Goal: Navigation & Orientation: Find specific page/section

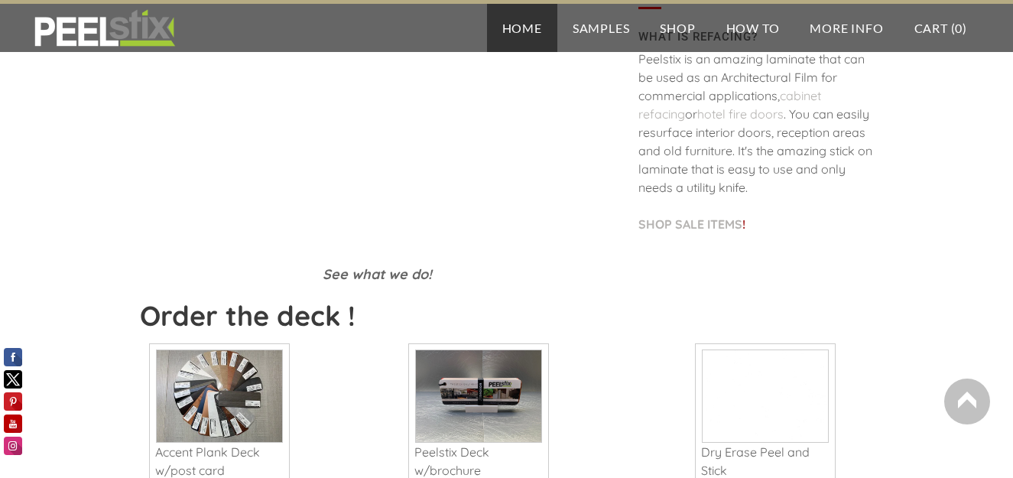
scroll to position [459, 0]
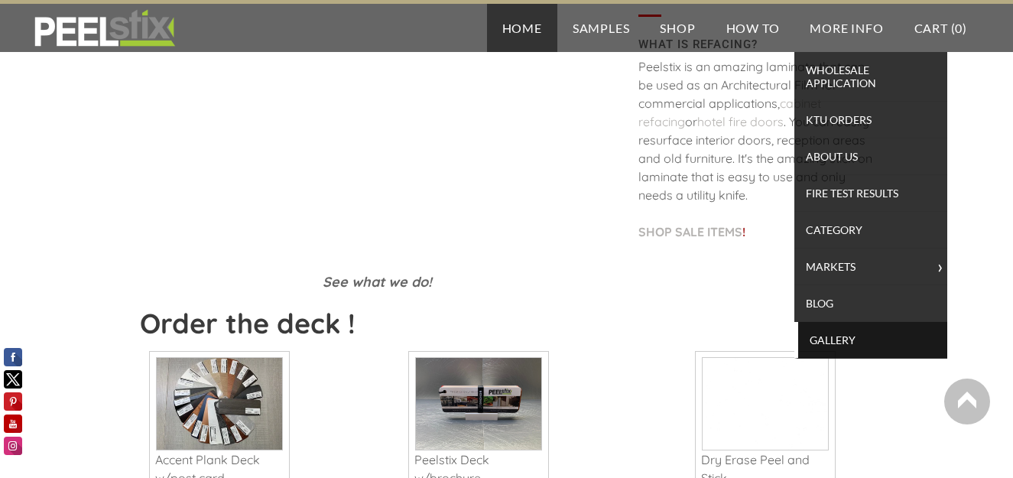
click at [829, 337] on span "Gallery" at bounding box center [873, 340] width 142 height 21
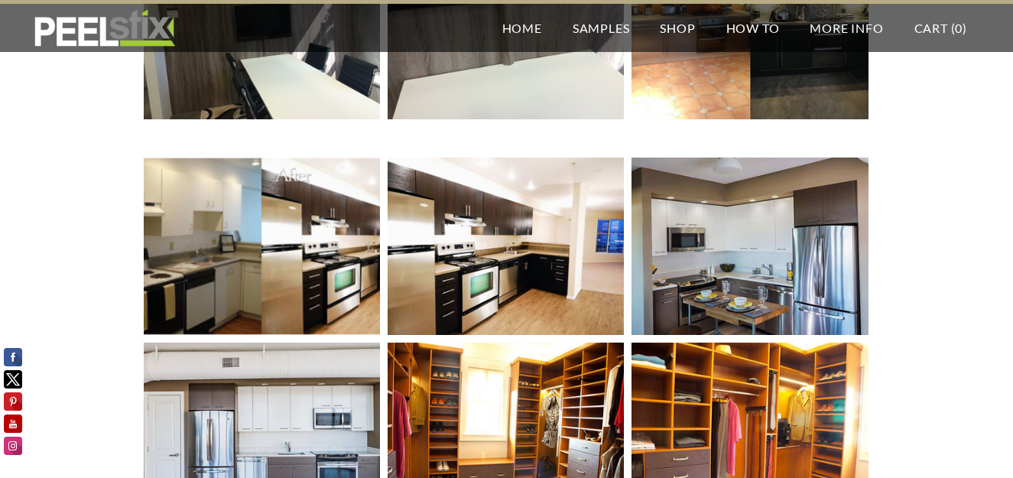
scroll to position [406, 0]
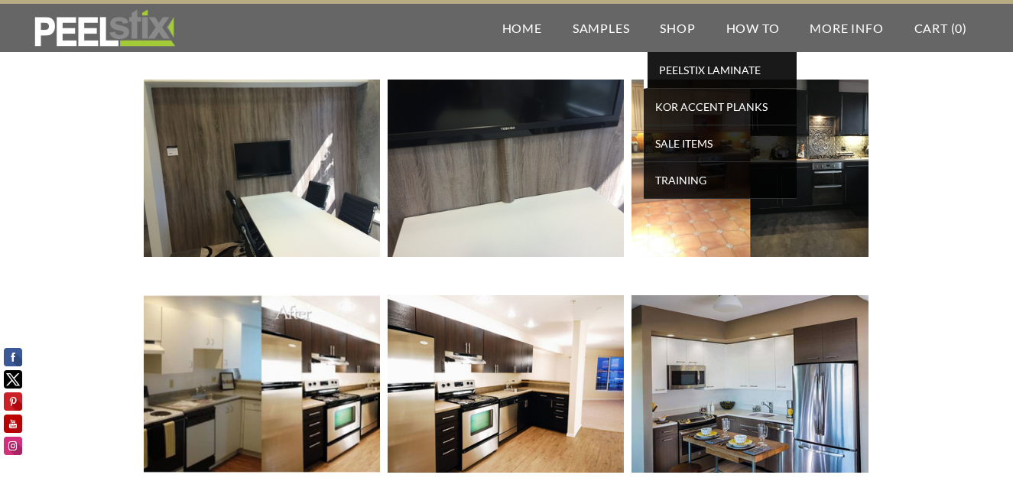
click at [677, 70] on span "PEELSTIX Laminate" at bounding box center [723, 70] width 142 height 21
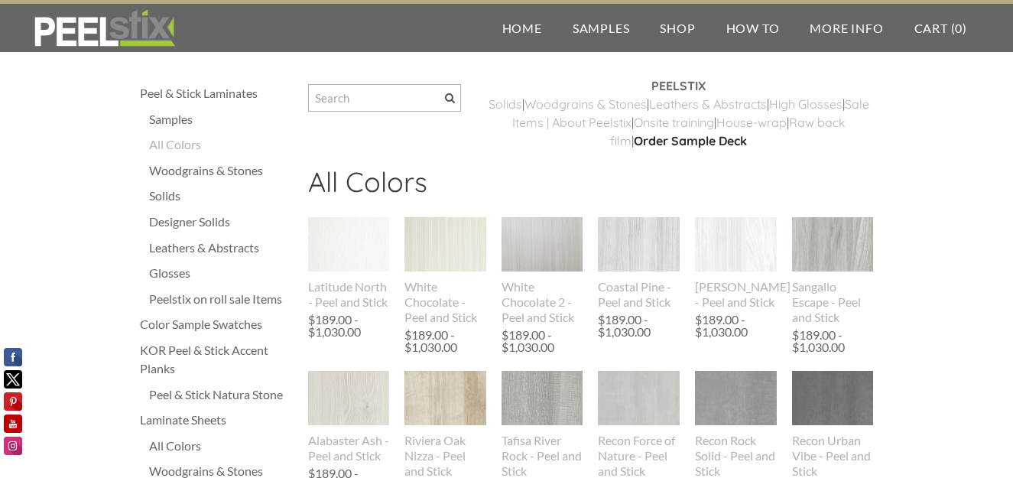
click at [187, 246] on div "Leathers & Abstracts" at bounding box center [221, 248] width 144 height 18
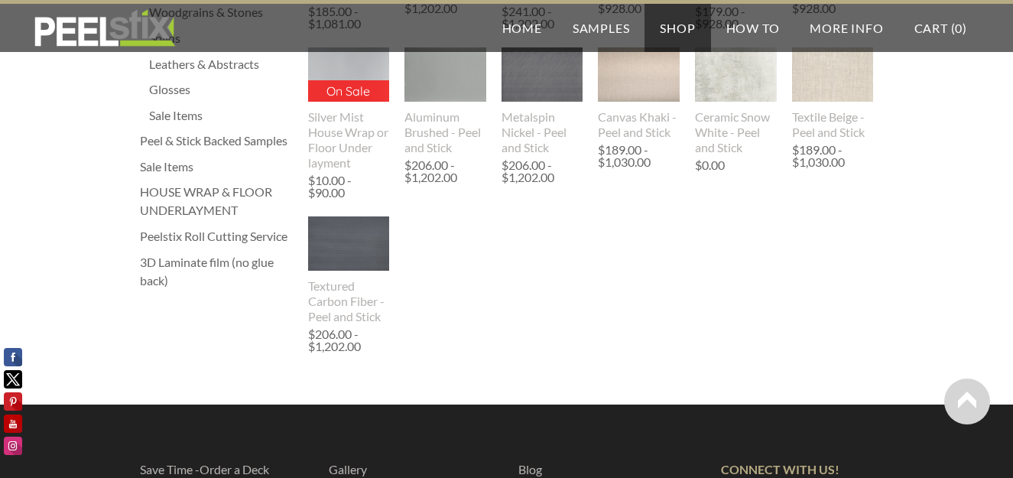
scroll to position [382, 0]
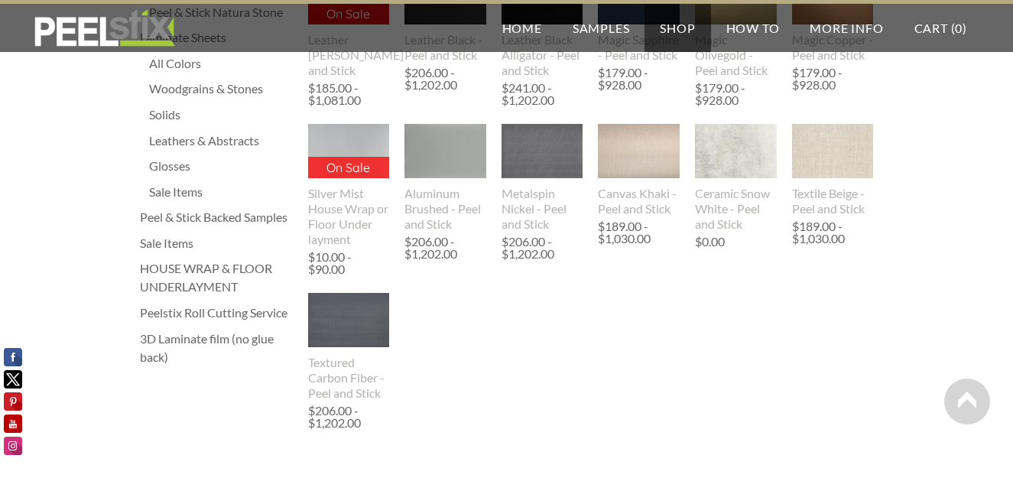
click at [167, 239] on div "Sale Items" at bounding box center [216, 243] width 153 height 18
